Goal: Transaction & Acquisition: Download file/media

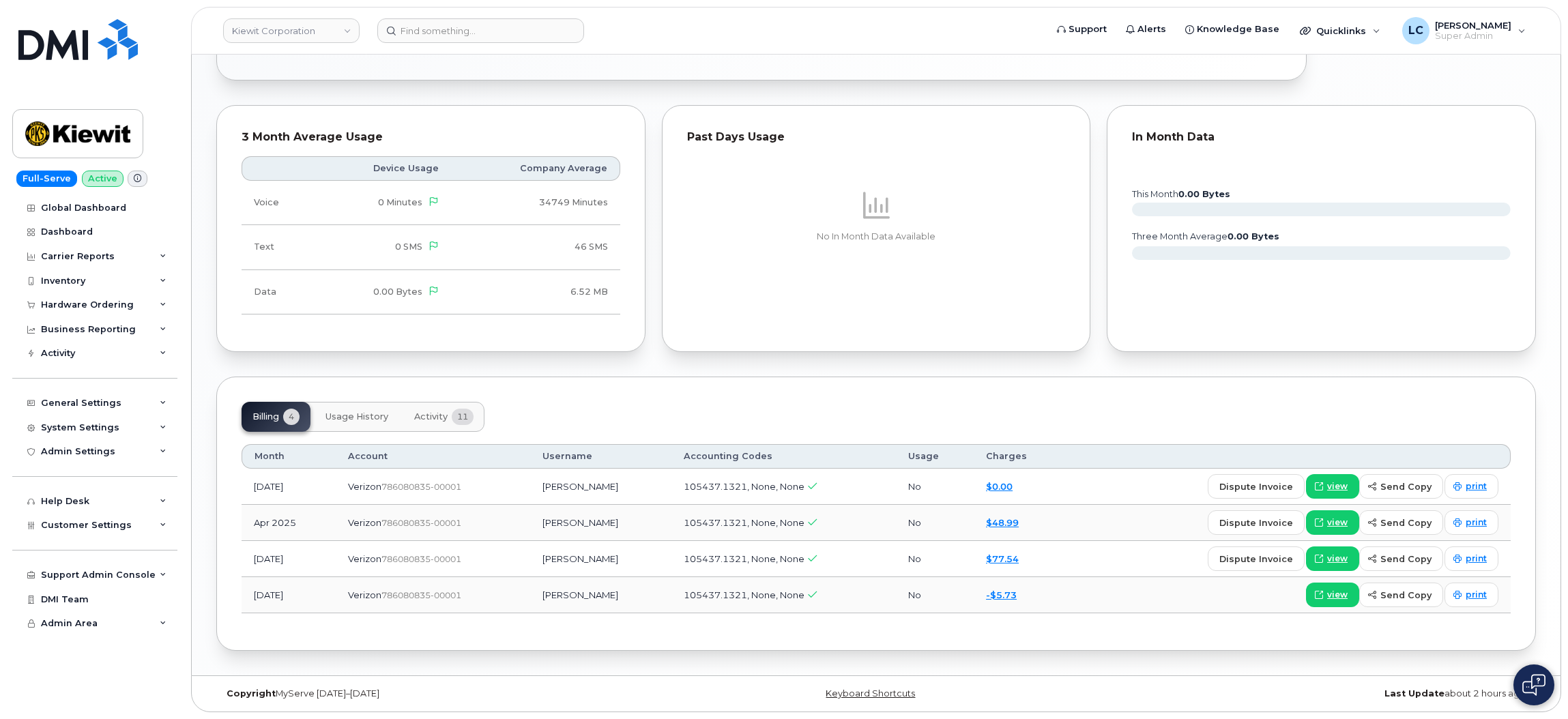
scroll to position [993, 0]
click at [438, 404] on button "Activity 11" at bounding box center [443, 416] width 81 height 30
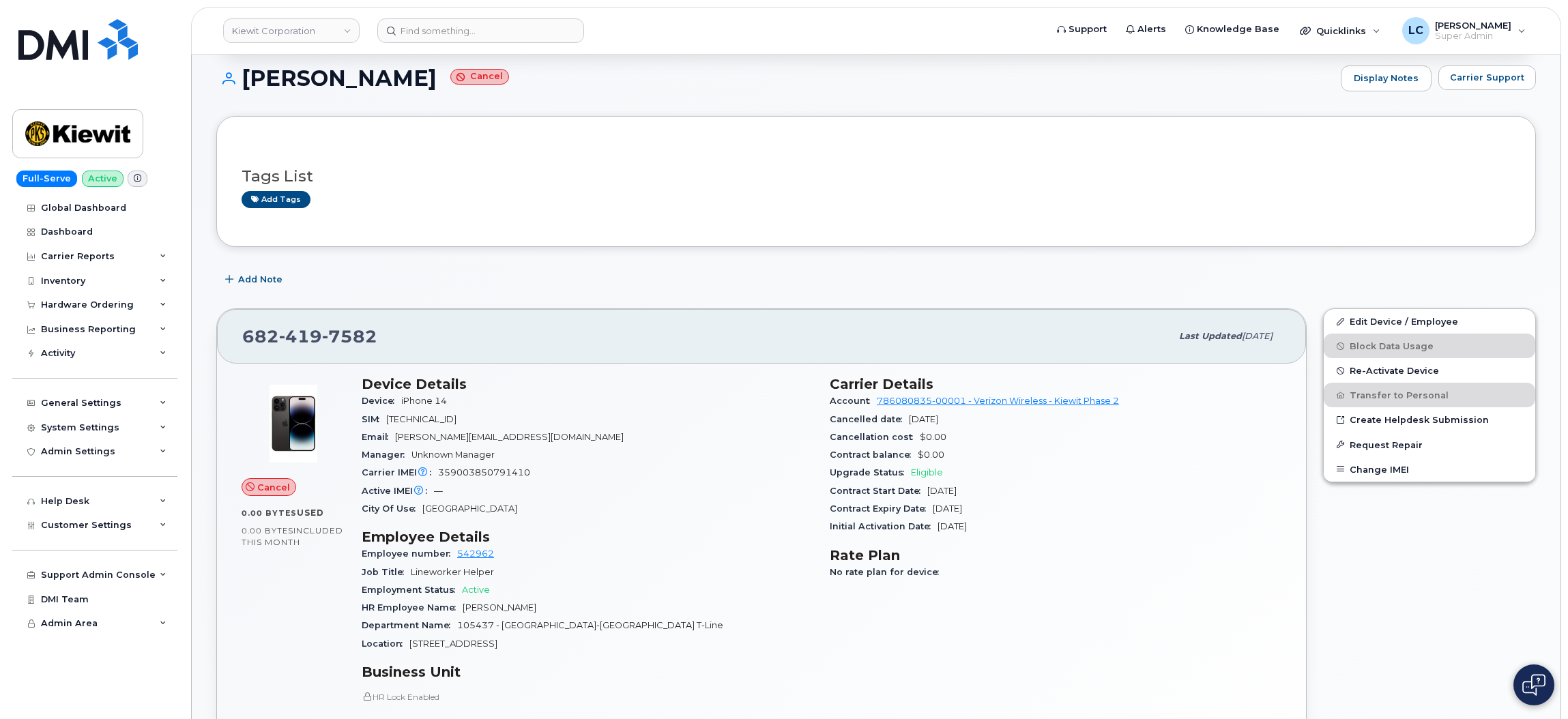
scroll to position [130, 0]
click at [1492, 68] on button "Carrier Support" at bounding box center [1487, 77] width 98 height 25
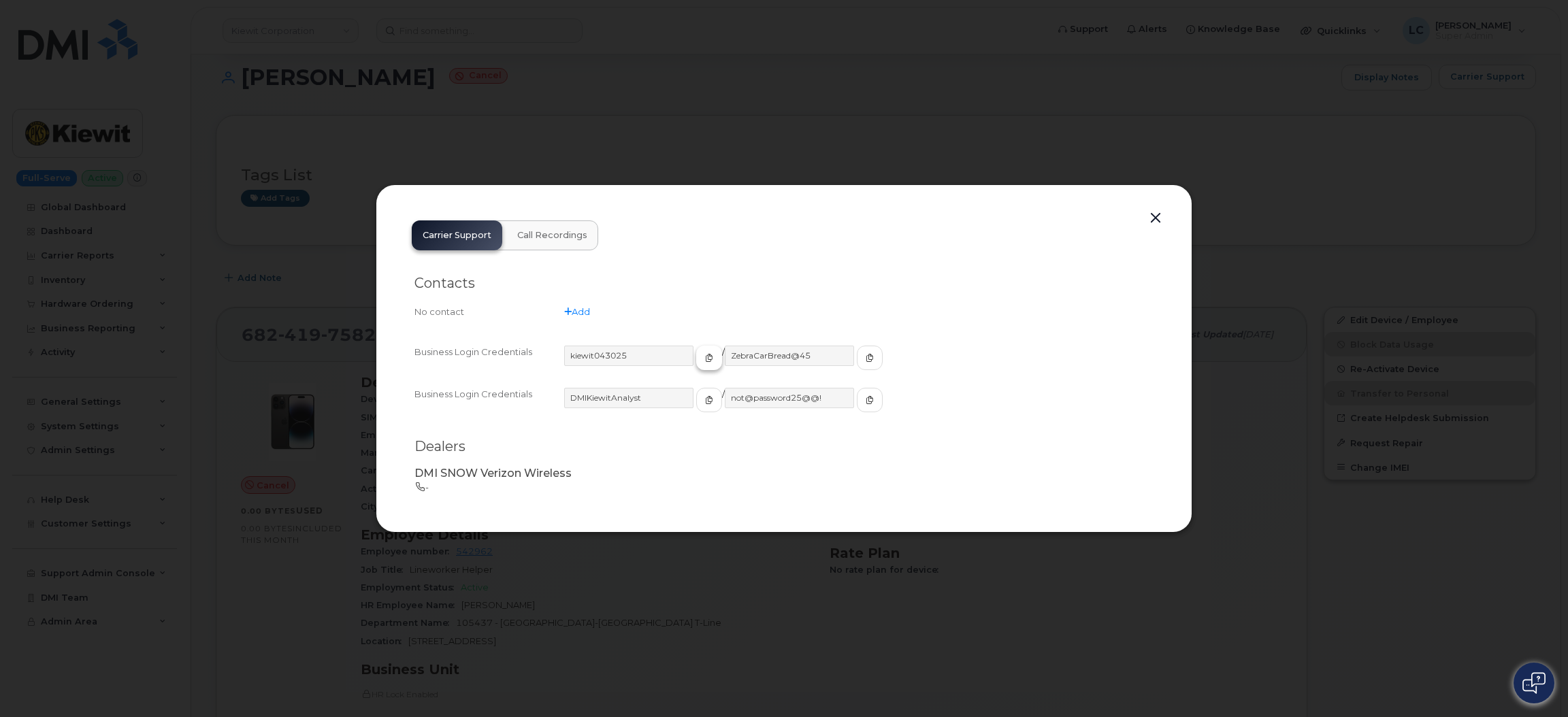
click at [701, 361] on button "button" at bounding box center [709, 358] width 26 height 25
click at [857, 350] on button "button" at bounding box center [870, 358] width 26 height 25
click at [1155, 220] on button "button" at bounding box center [1156, 218] width 20 height 19
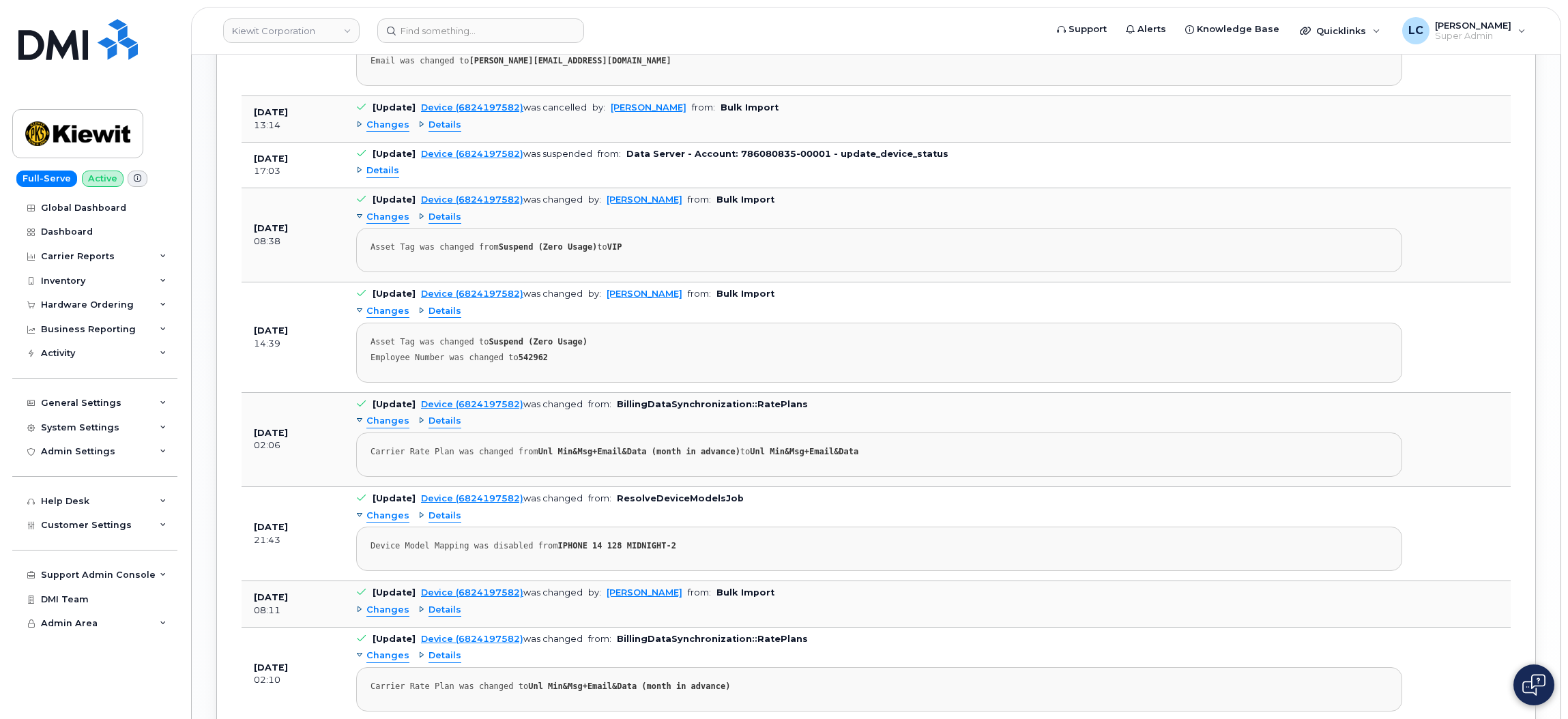
scroll to position [1474, 0]
click at [673, 363] on div "Employee Number was changed to 542962" at bounding box center [879, 359] width 1017 height 10
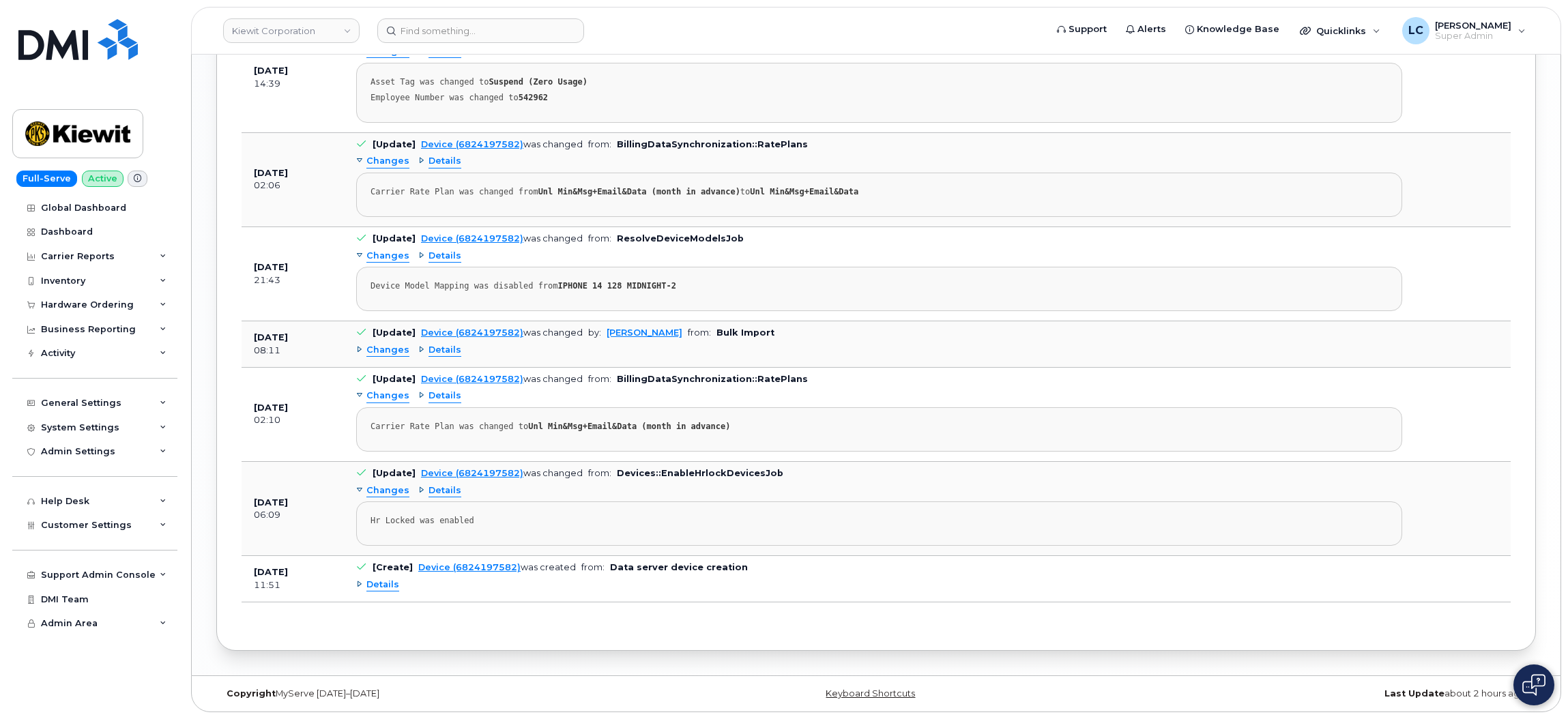
scroll to position [1734, 0]
click at [374, 593] on span "Details" at bounding box center [383, 586] width 33 height 13
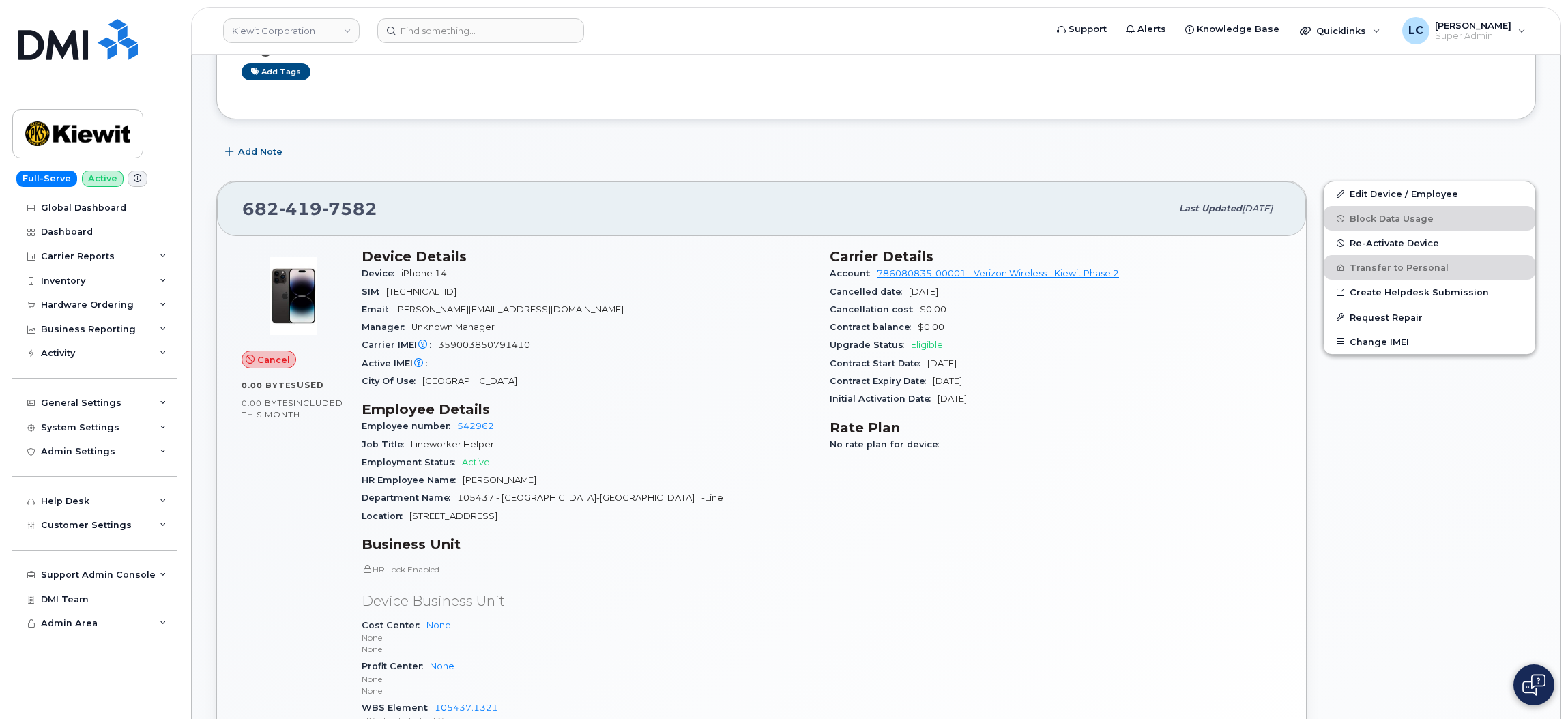
scroll to position [259, 0]
click at [780, 88] on div "Tags List Add tags" at bounding box center [876, 52] width 1269 height 81
click at [939, 89] on div "Tags List Add tags" at bounding box center [876, 52] width 1269 height 81
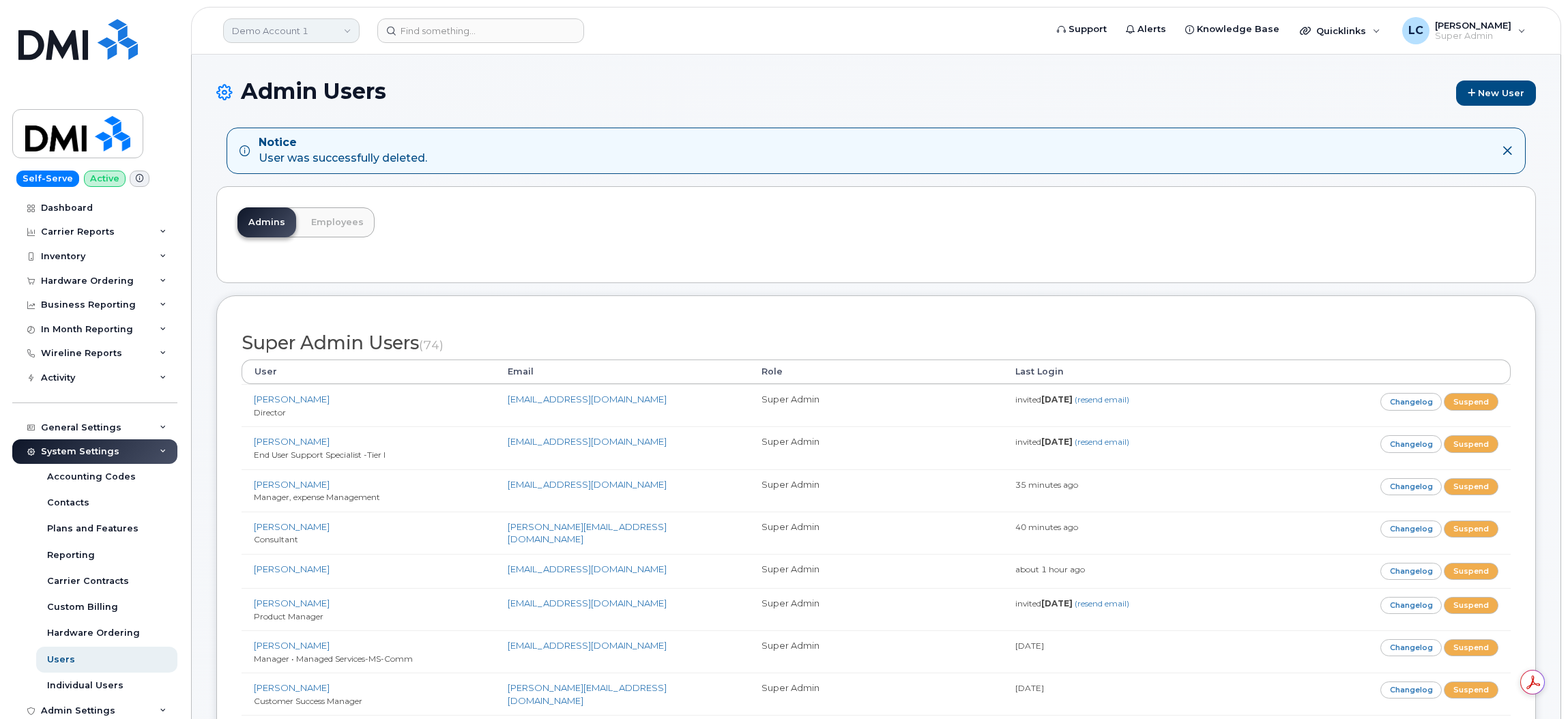
click at [293, 29] on link "Demo Account 1" at bounding box center [291, 30] width 137 height 25
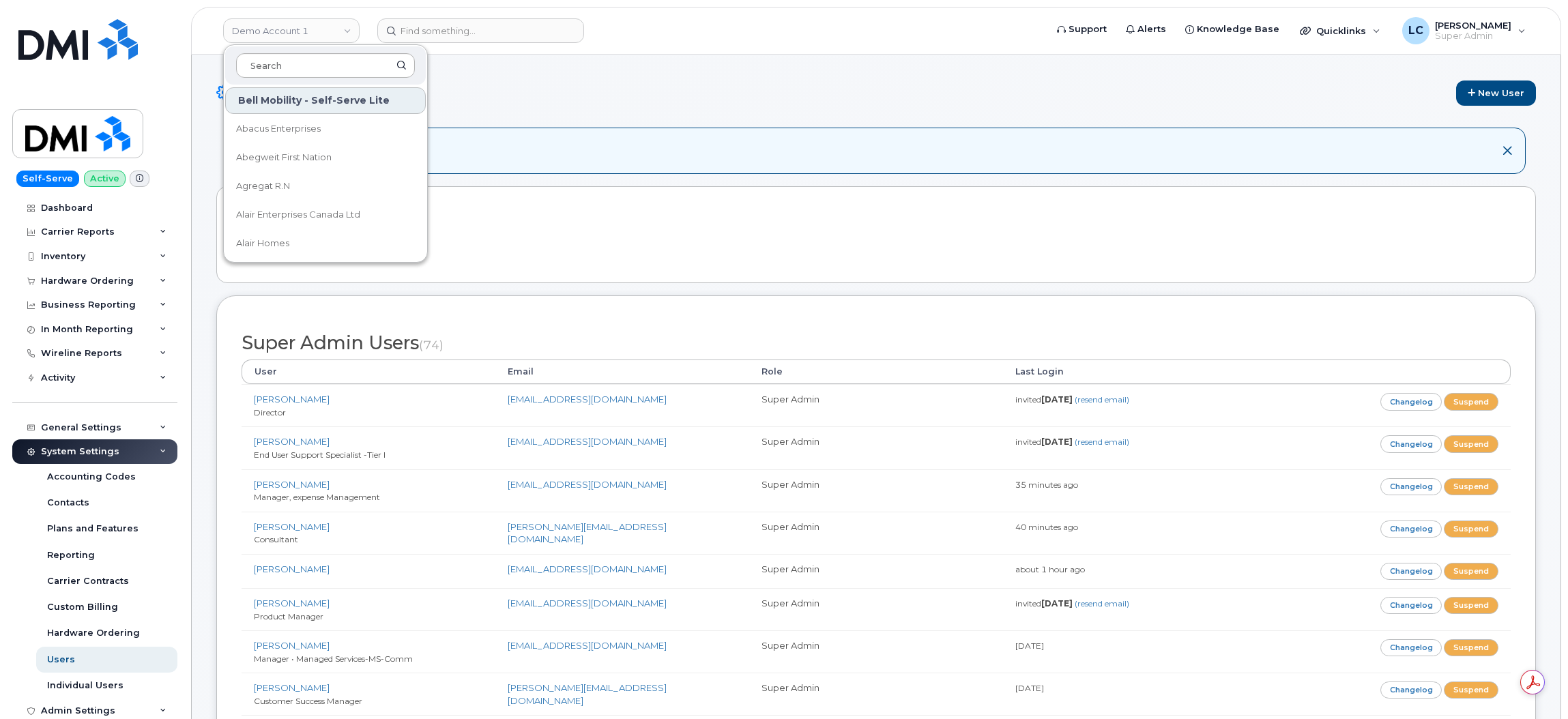
click at [321, 69] on input at bounding box center [325, 65] width 179 height 25
type input "n"
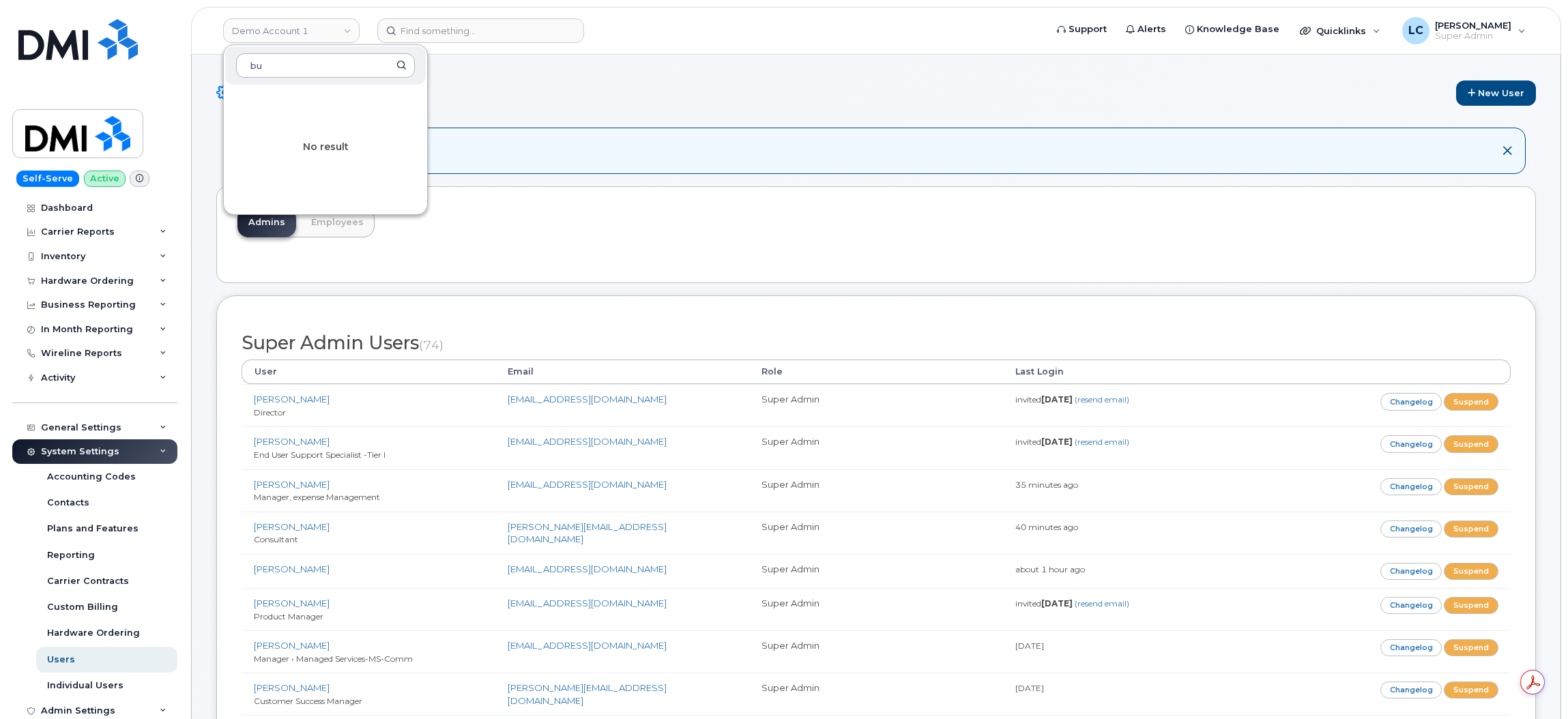
type input "b"
type input "viterra"
click at [298, 134] on link "Viterra Inc" at bounding box center [325, 128] width 201 height 27
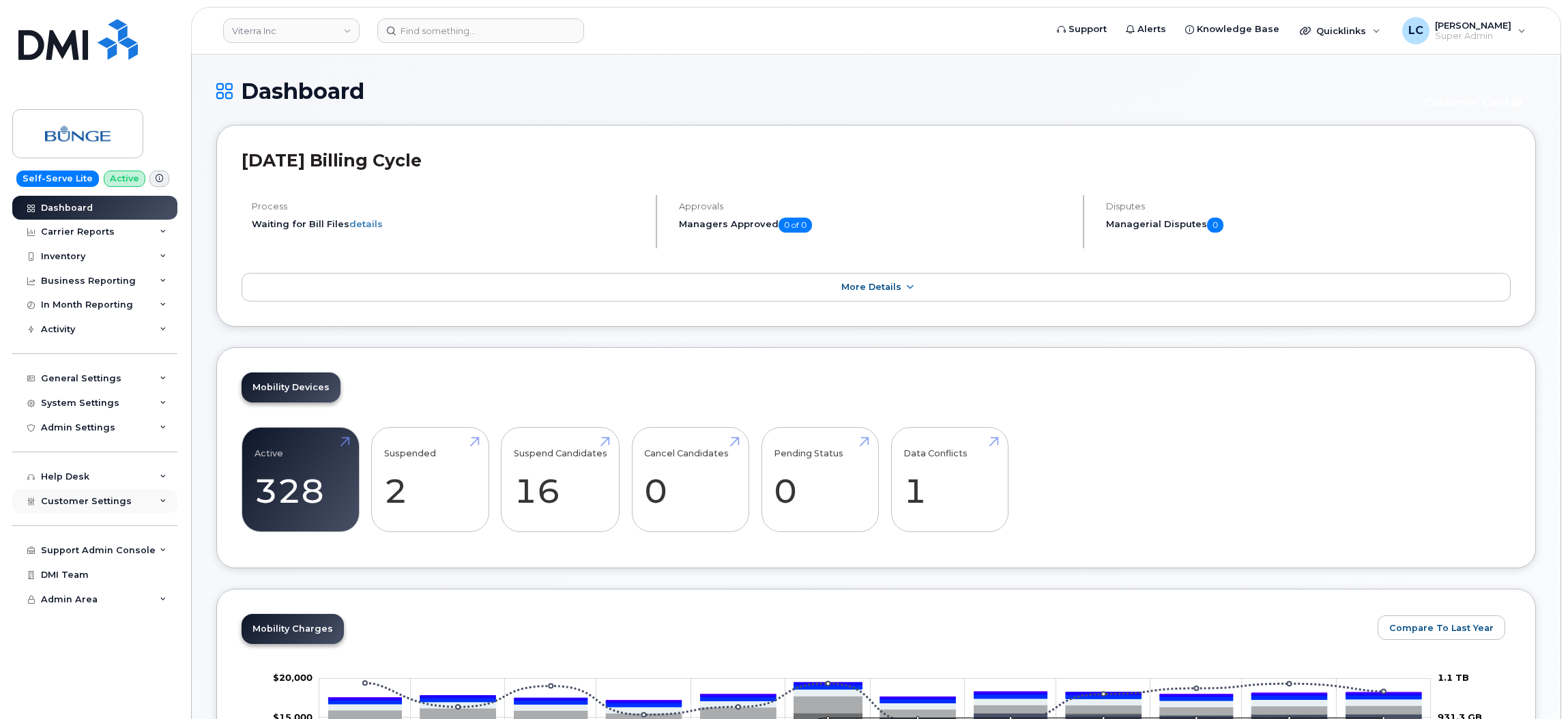
click at [145, 506] on div "Customer Settings" at bounding box center [94, 501] width 165 height 25
click at [105, 530] on link "General" at bounding box center [106, 526] width 141 height 26
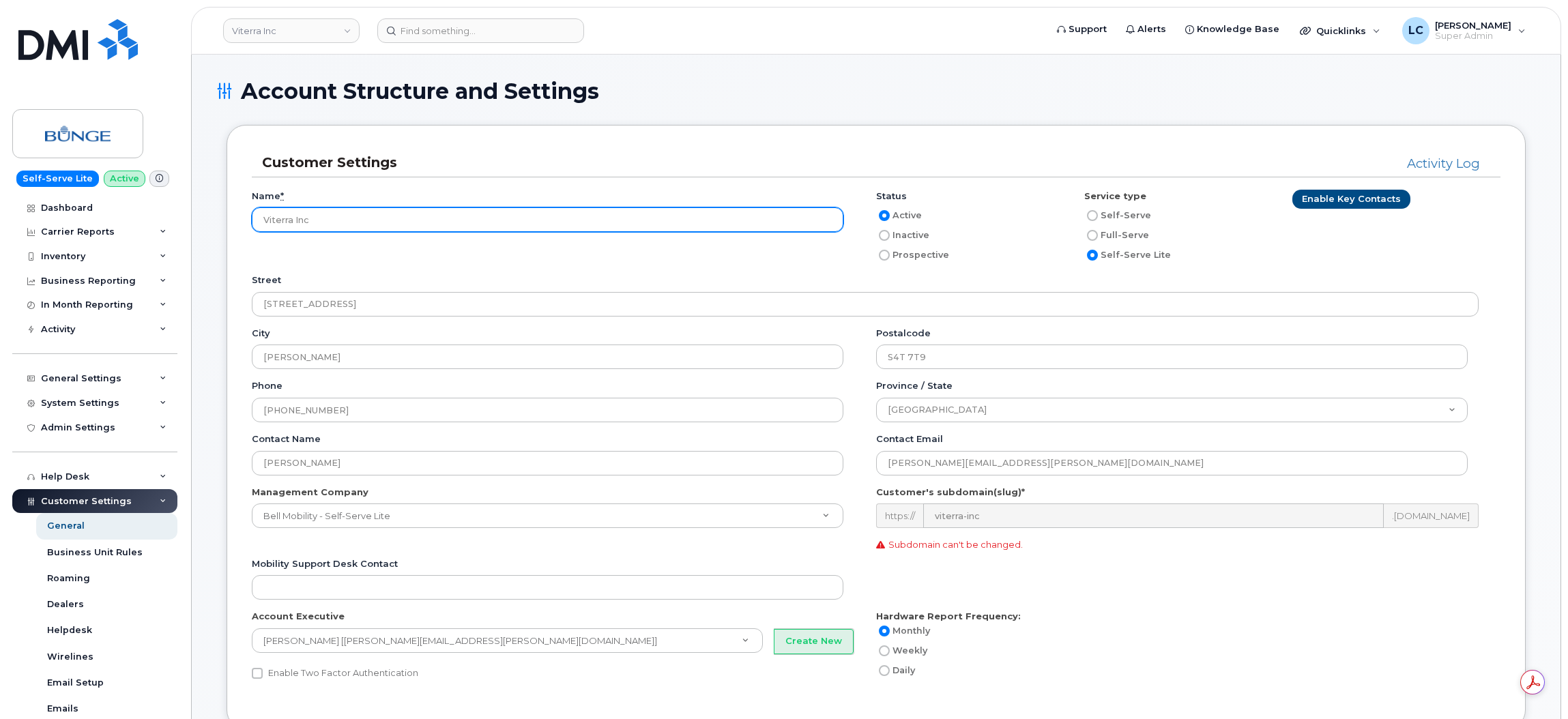
drag, startPoint x: 366, startPoint y: 229, endPoint x: 202, endPoint y: 236, distance: 164.1
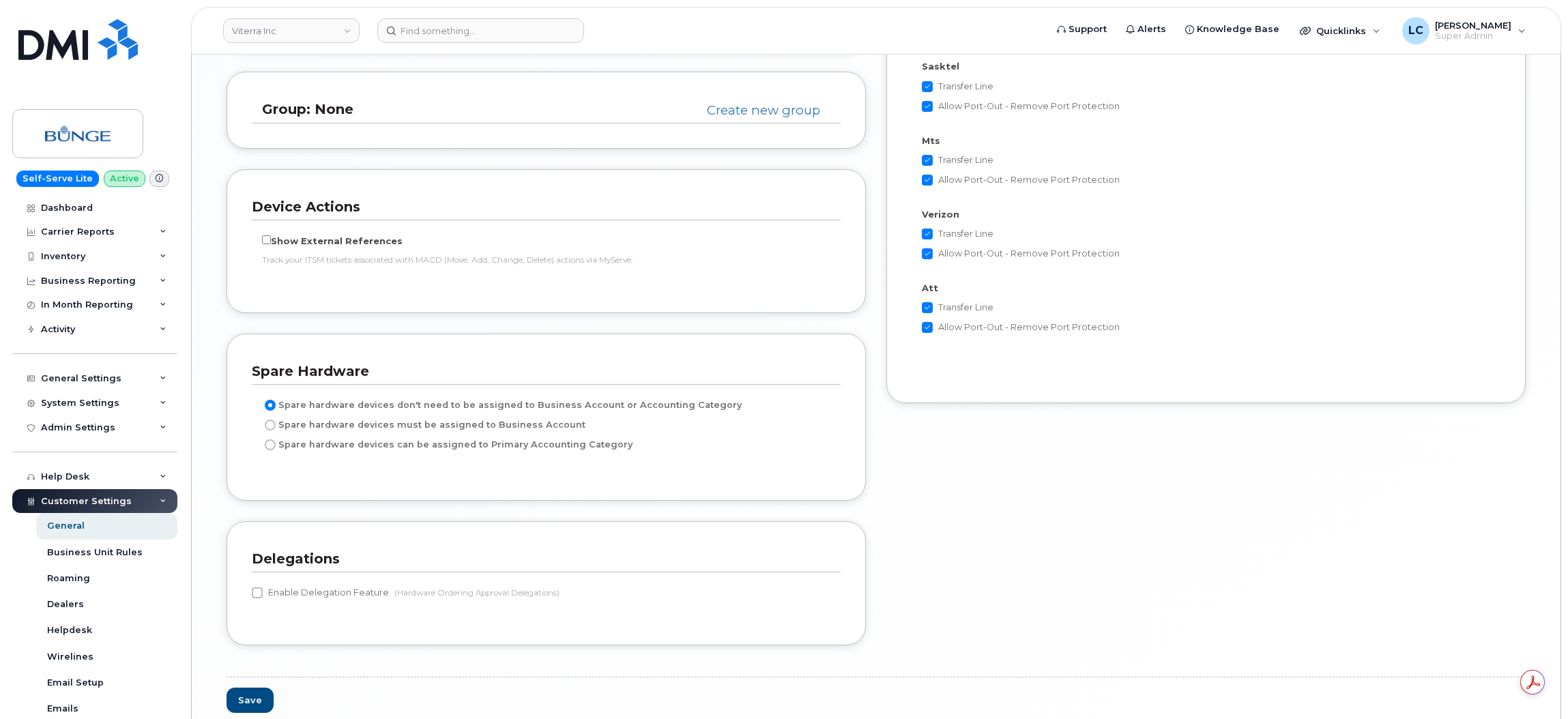
scroll to position [2814, 0]
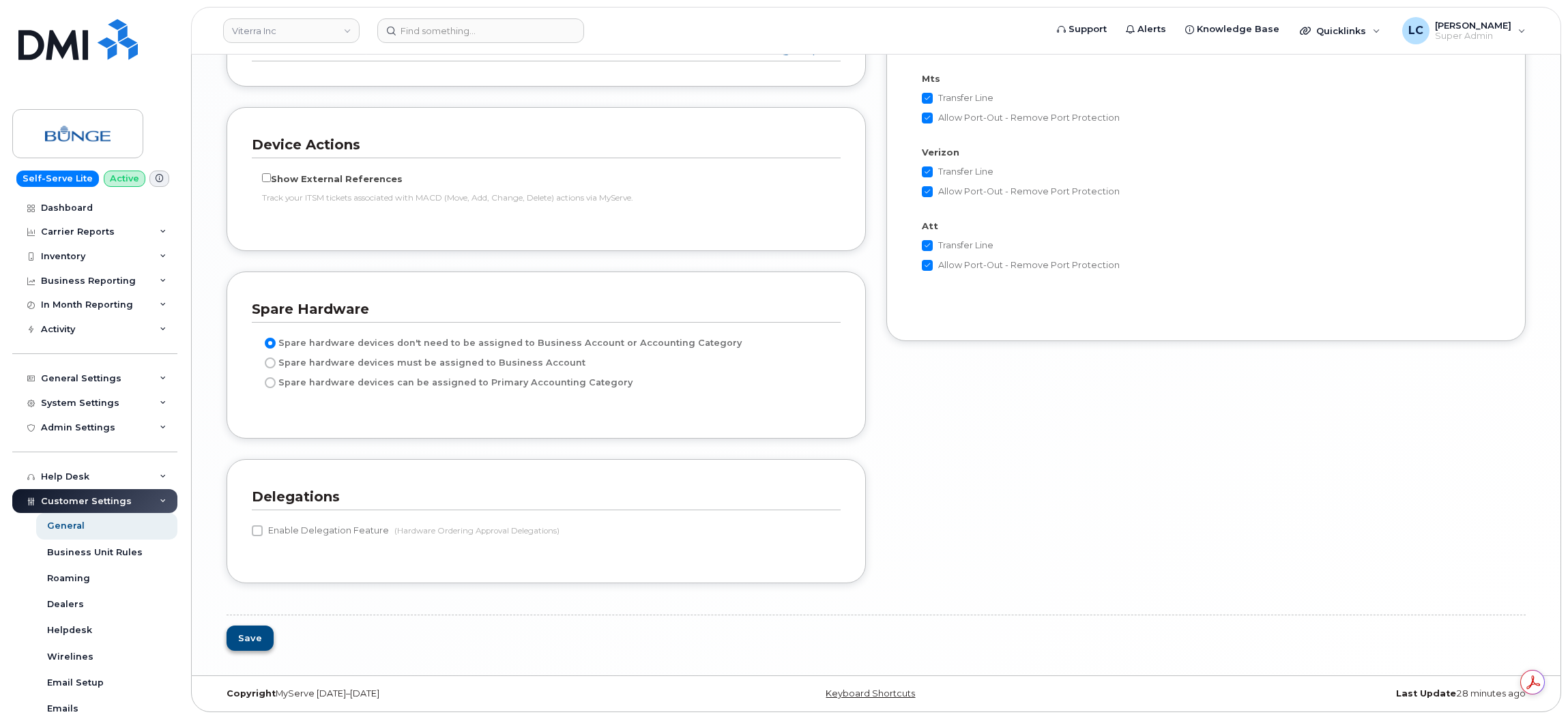
type input "Bunge Canada Inc."
click at [255, 634] on button "Save" at bounding box center [250, 637] width 47 height 25
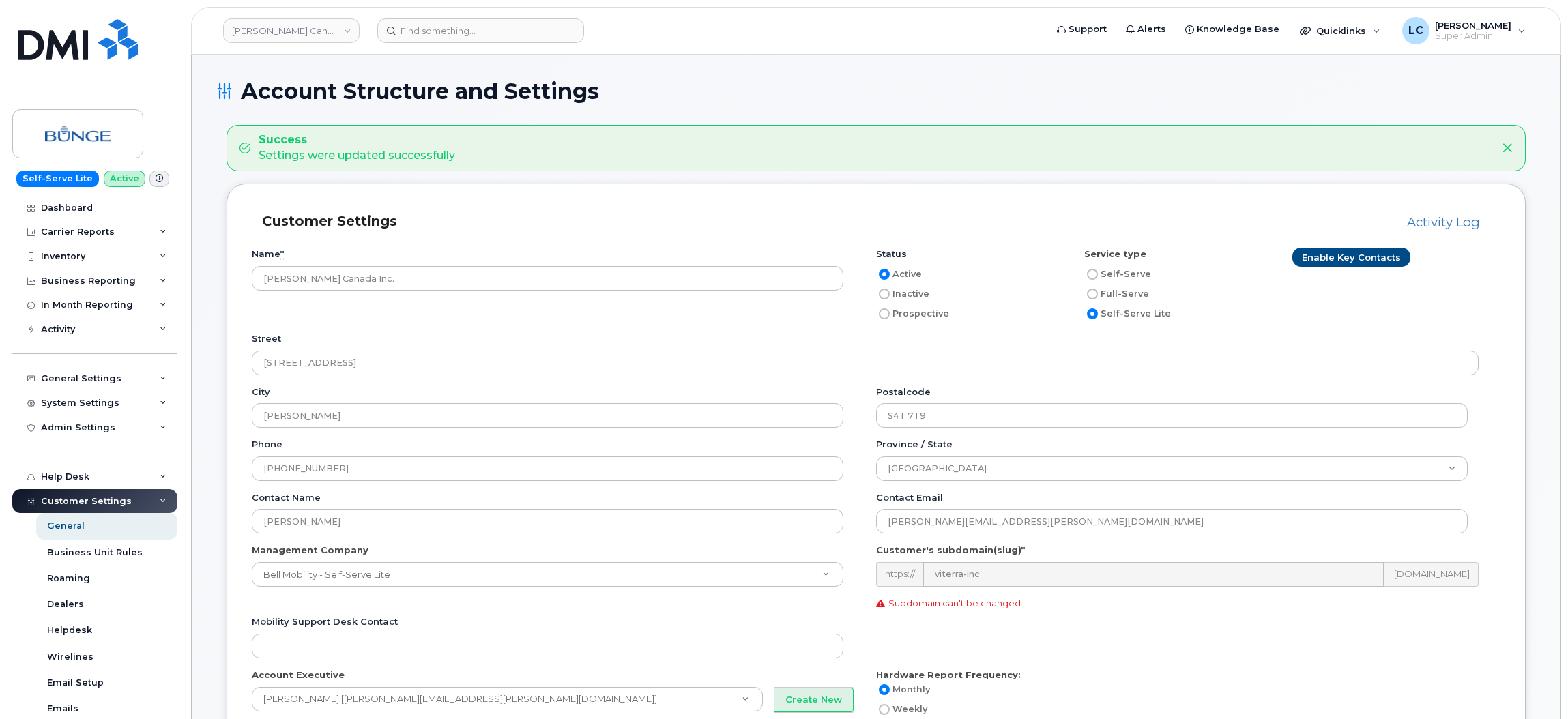
click at [1009, 275] on div "Active" at bounding box center [964, 274] width 176 height 16
click at [326, 32] on link "Bunge Canada Inc." at bounding box center [291, 30] width 137 height 25
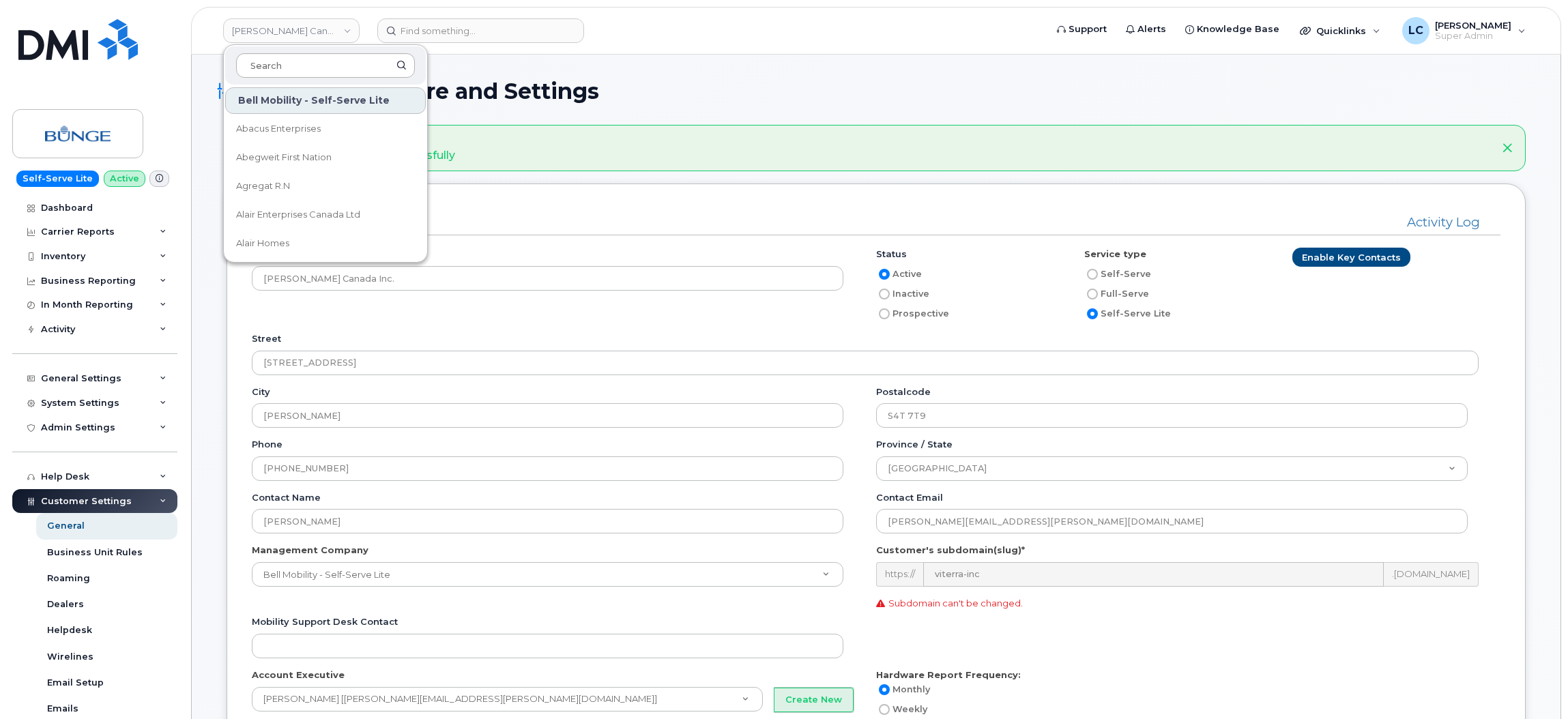
click at [343, 60] on input at bounding box center [325, 65] width 179 height 25
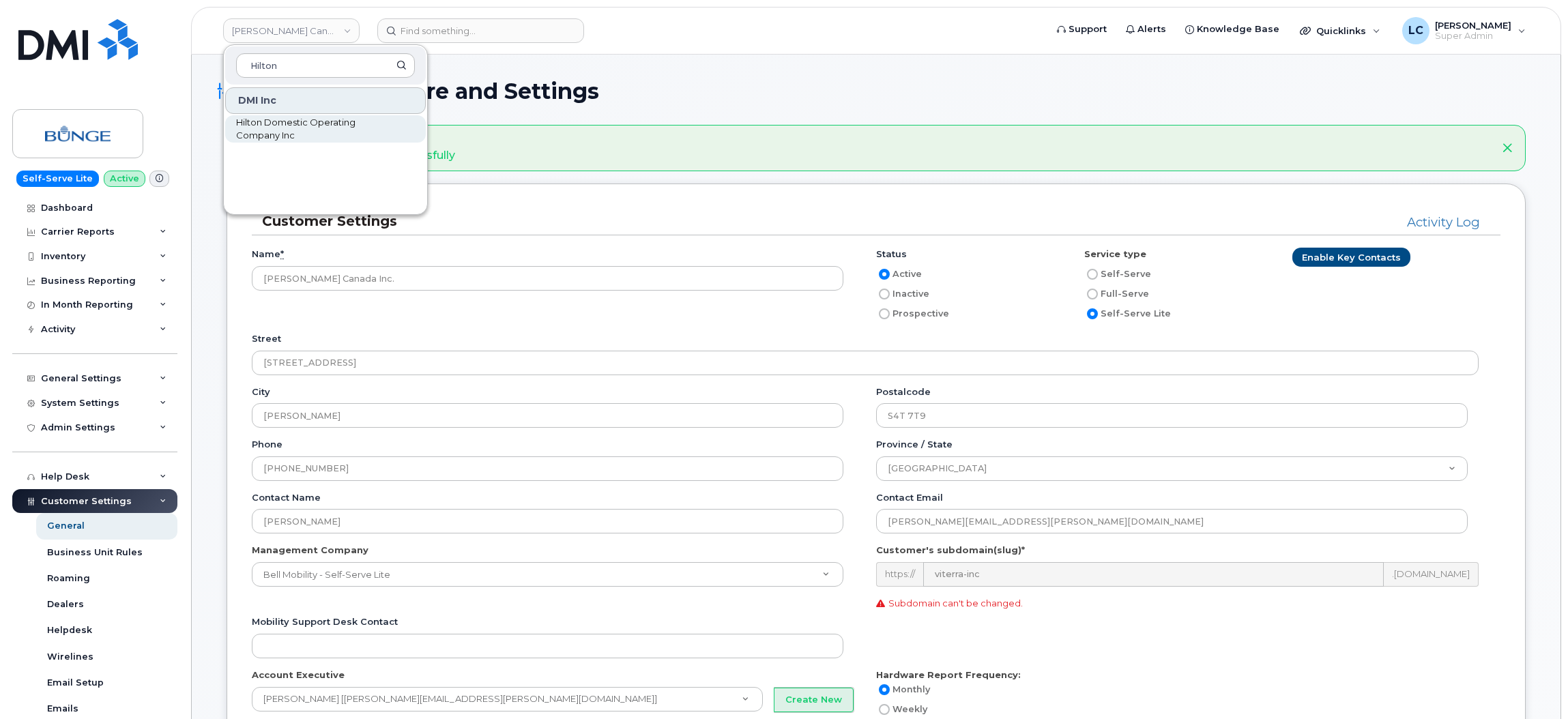
type input "Hilton"
click at [292, 133] on span "Hilton Domestic Operating Company Inc" at bounding box center [314, 129] width 157 height 27
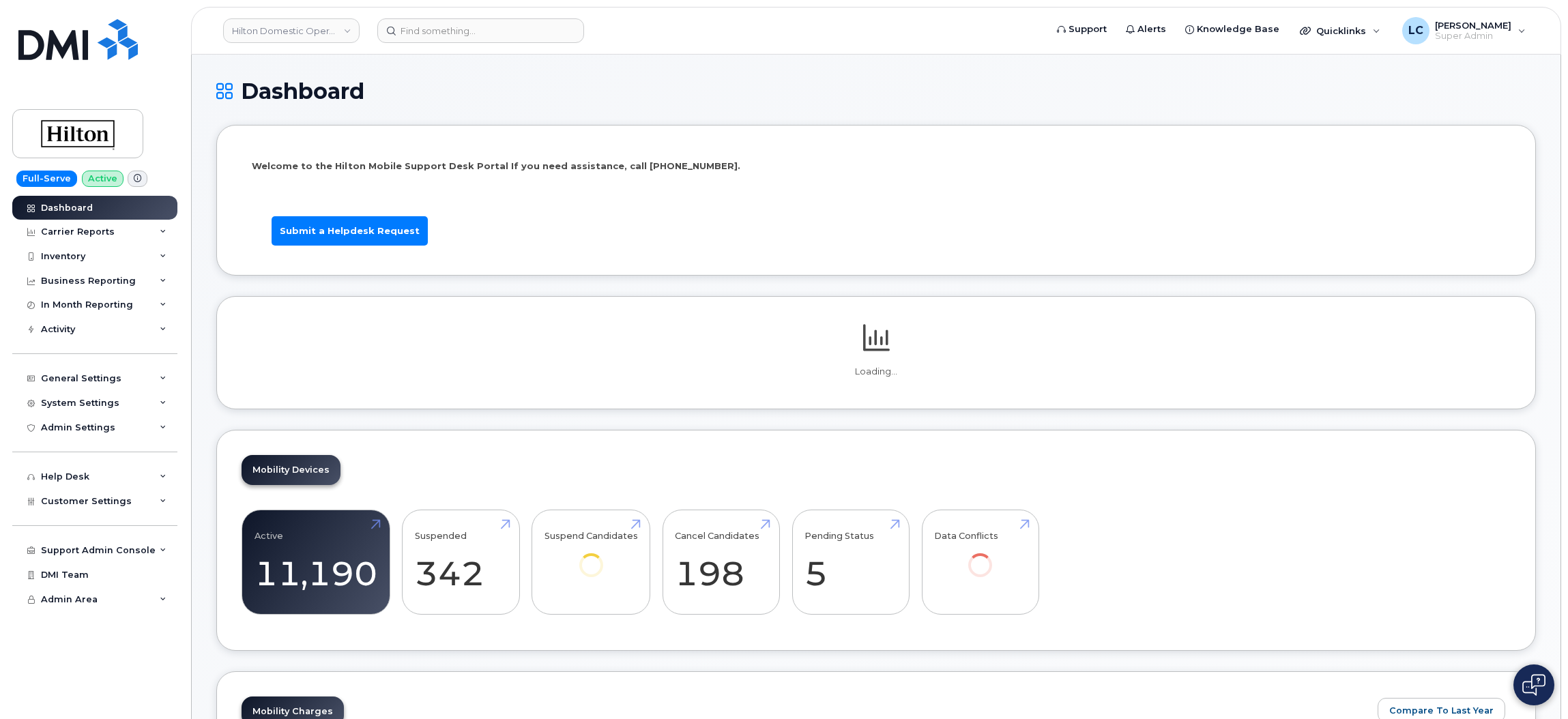
scroll to position [74, 0]
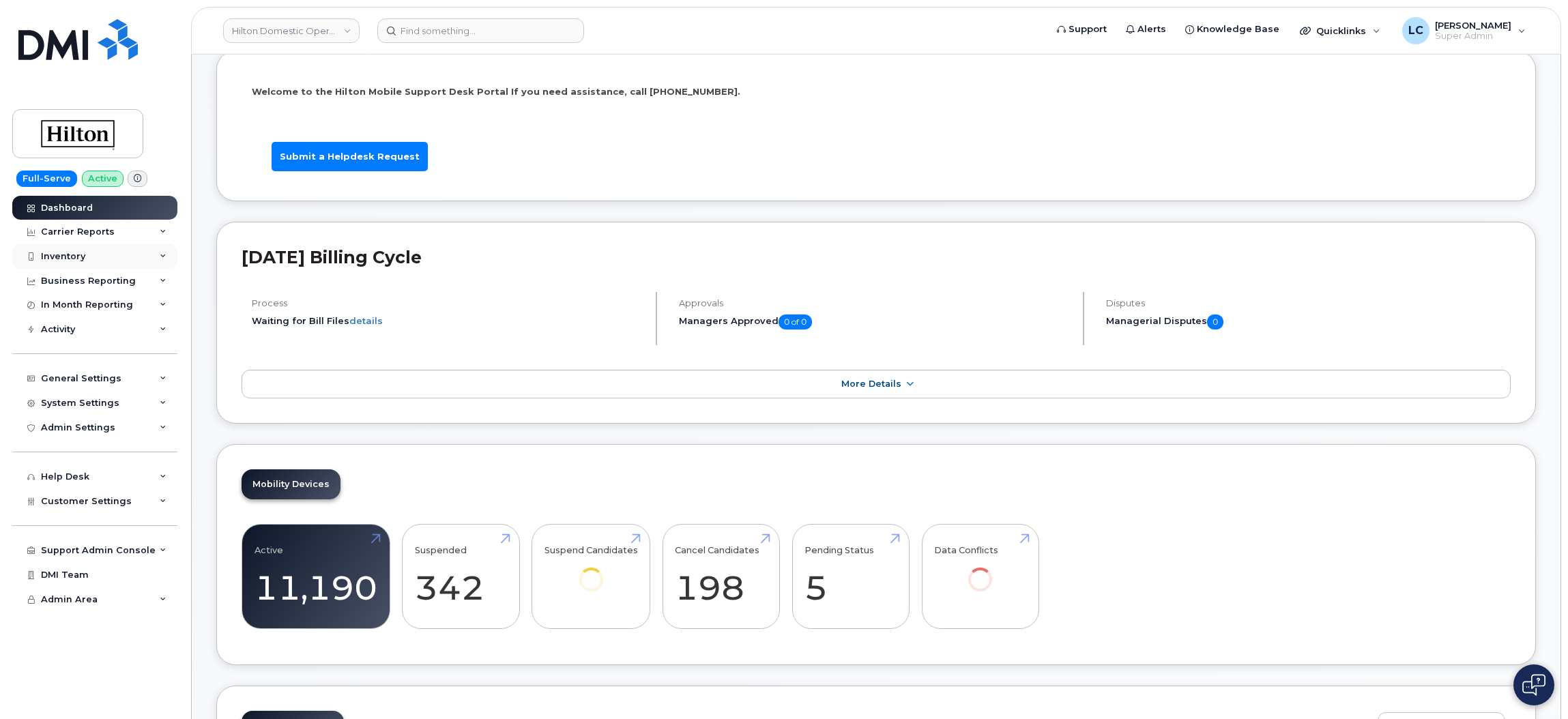
click at [150, 250] on div "Inventory" at bounding box center [94, 257] width 165 height 25
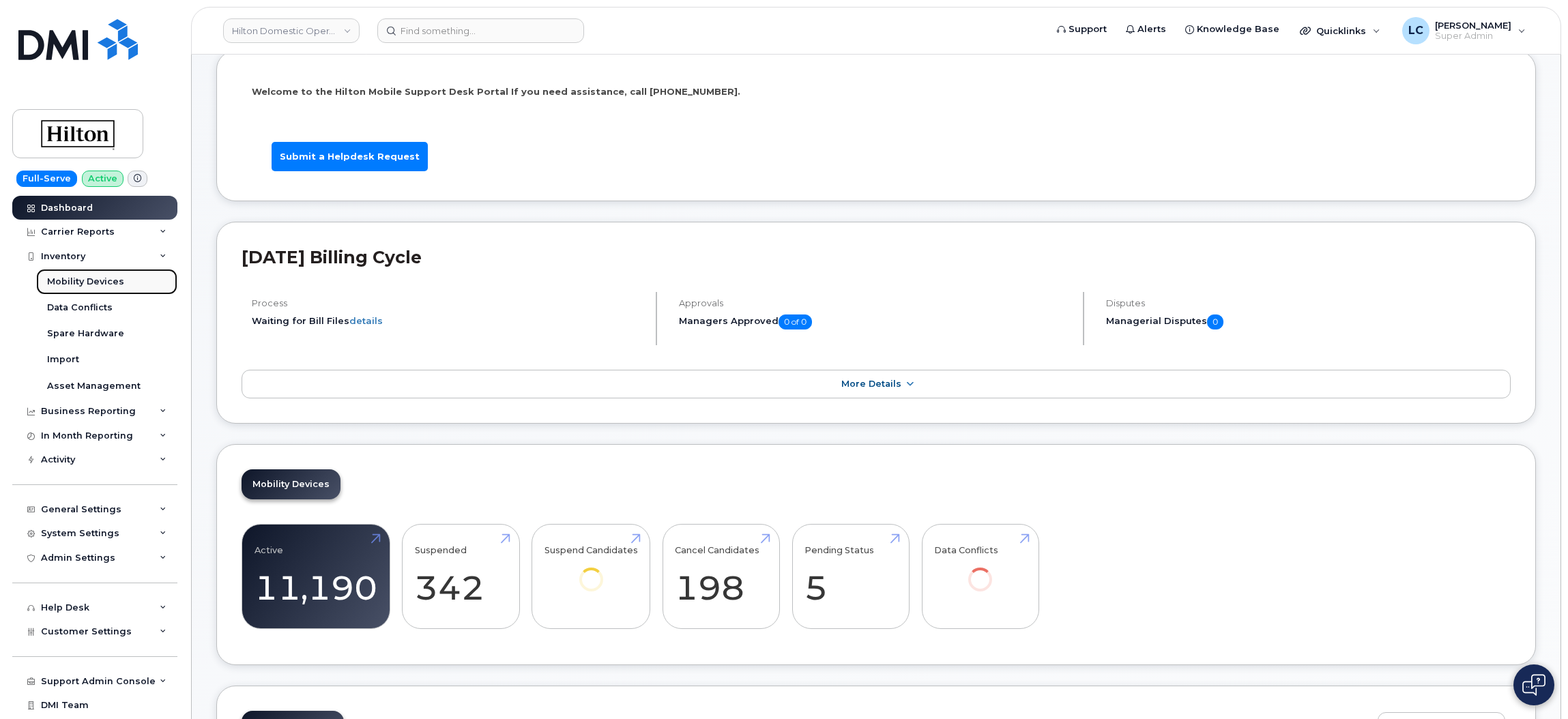
click at [120, 278] on div "Mobility Devices" at bounding box center [85, 282] width 77 height 12
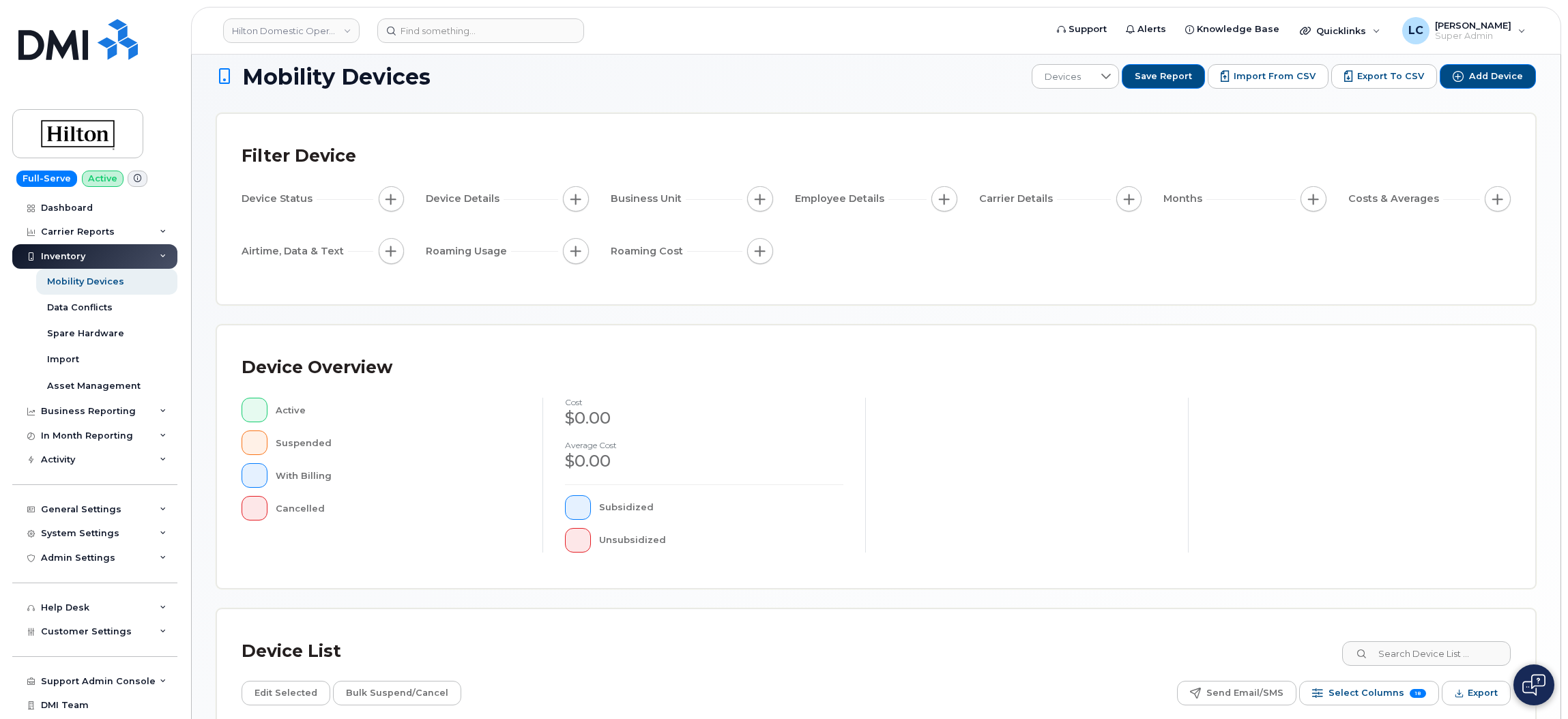
scroll to position [16, 0]
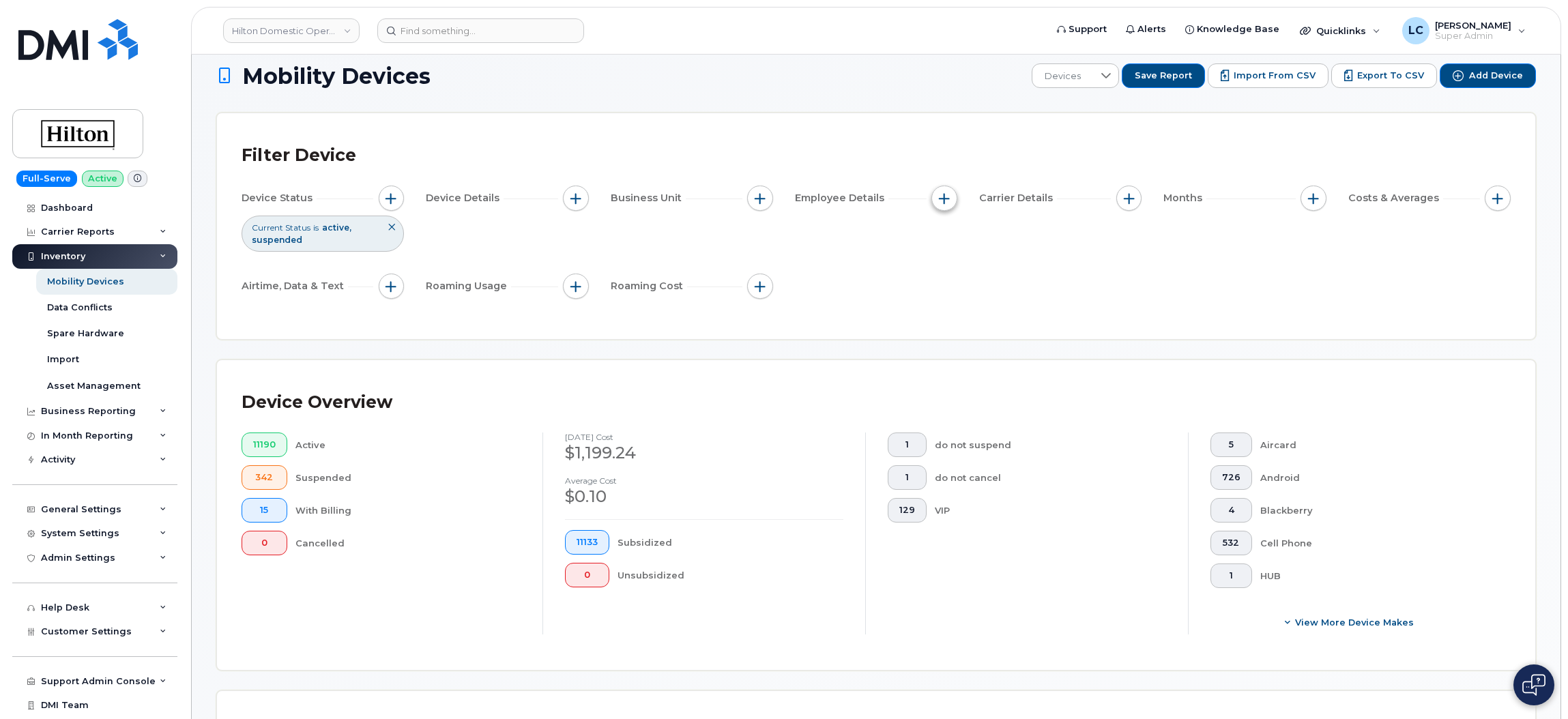
click at [944, 202] on span "button" at bounding box center [944, 198] width 11 height 11
click at [1004, 346] on label "Employee Department Name" at bounding box center [1031, 347] width 142 height 13
click at [953, 346] on input "Employee Department Name" at bounding box center [947, 347] width 11 height 11
checkbox input "true"
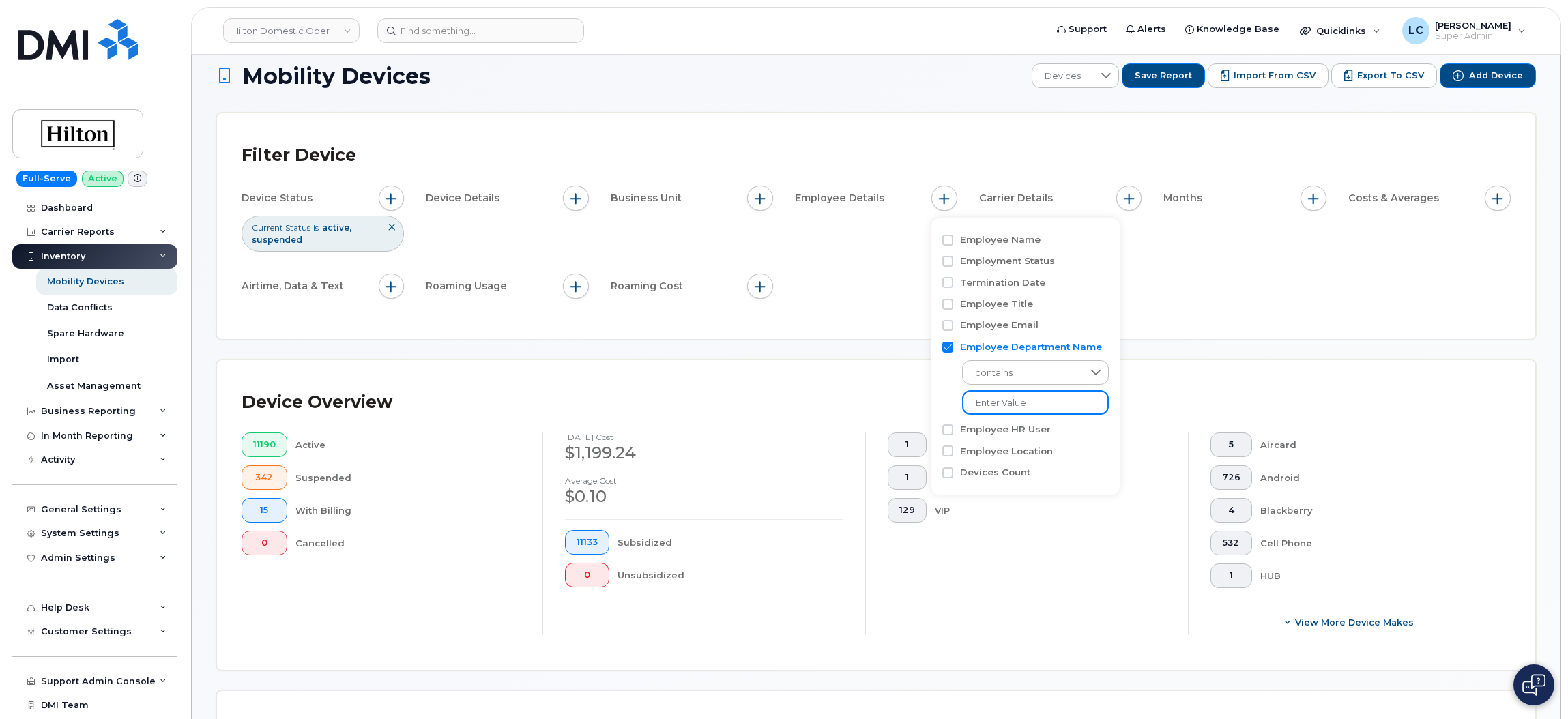
click at [1017, 406] on input at bounding box center [1035, 402] width 147 height 25
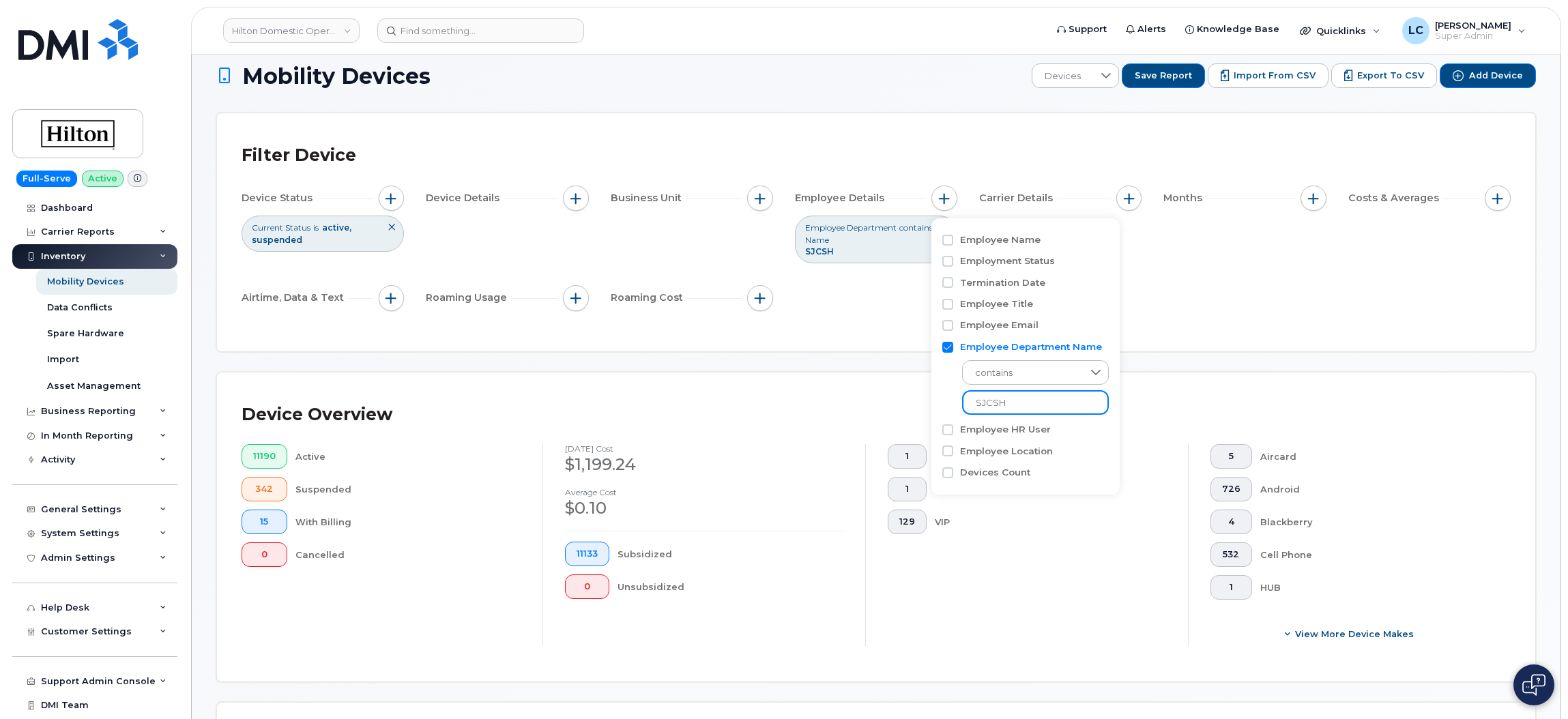
type input "SJCSH"
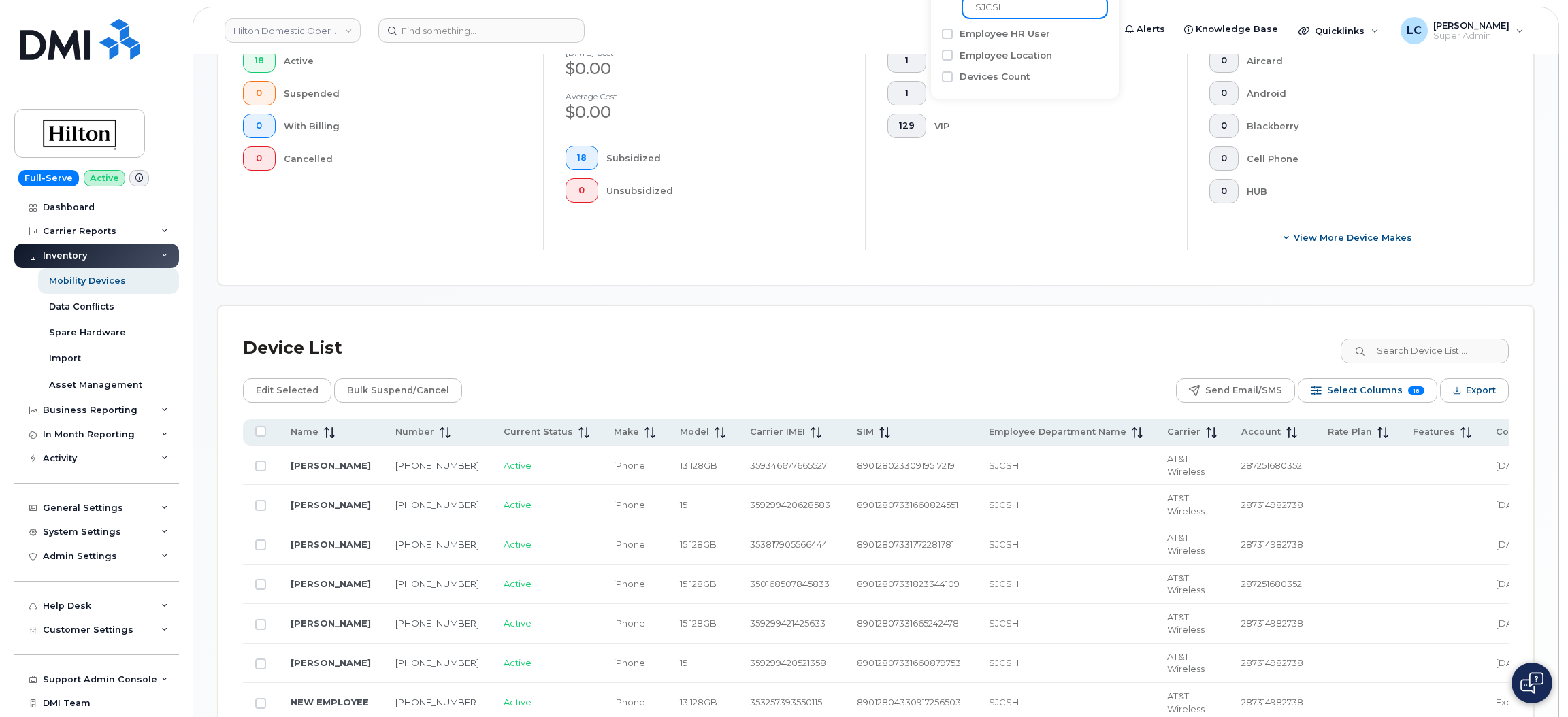
scroll to position [473, 0]
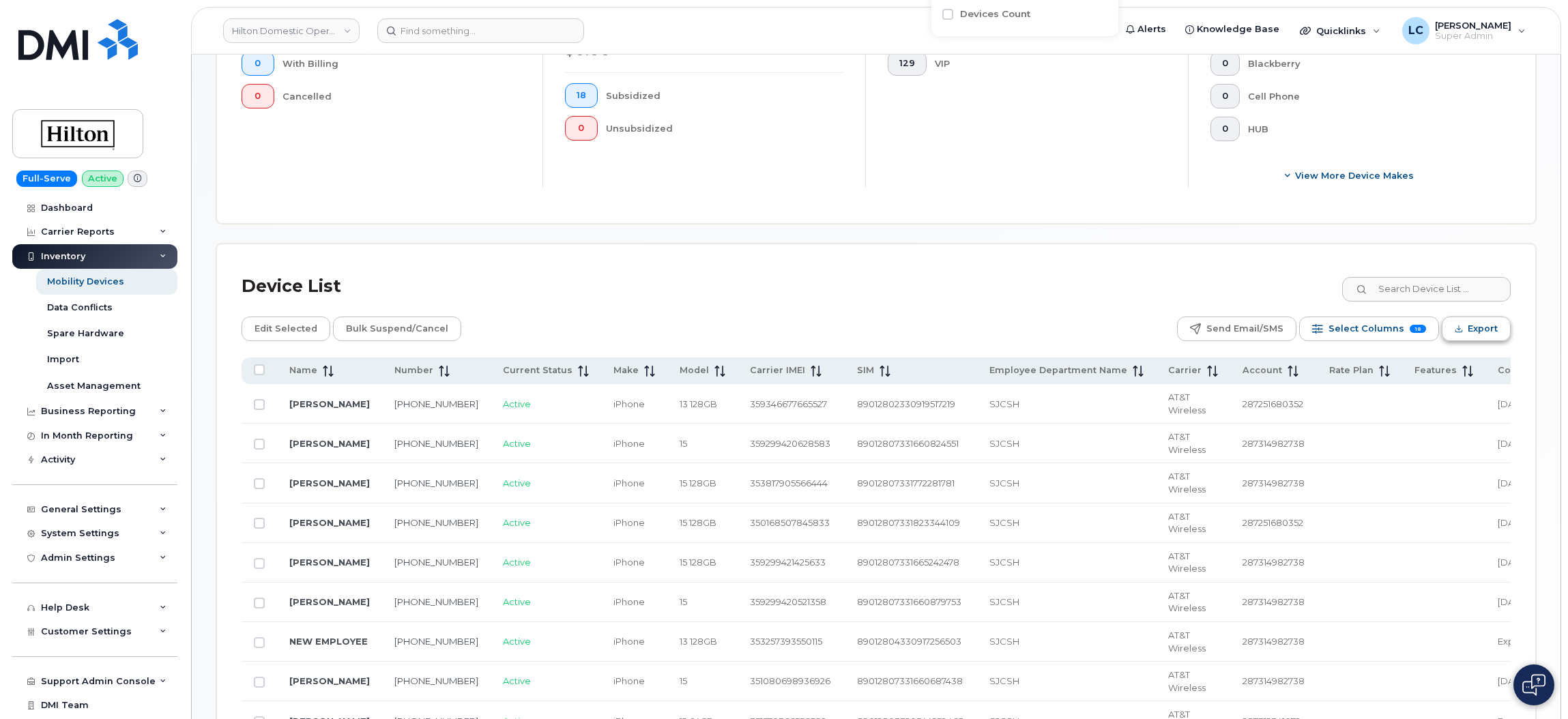
click at [1472, 335] on span "Export" at bounding box center [1482, 329] width 30 height 20
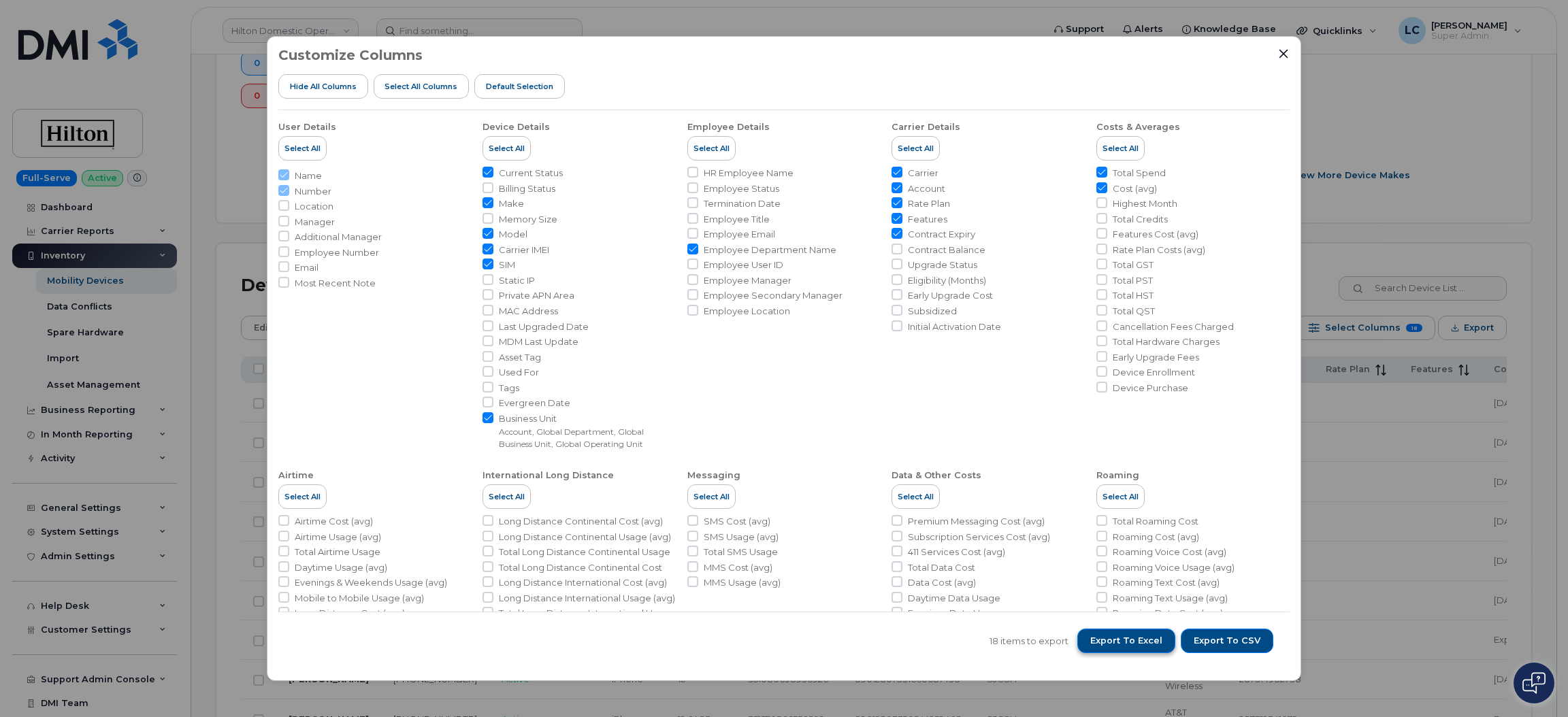
click at [1150, 647] on span "Export to Excel" at bounding box center [1126, 640] width 72 height 12
